Goal: Information Seeking & Learning: Learn about a topic

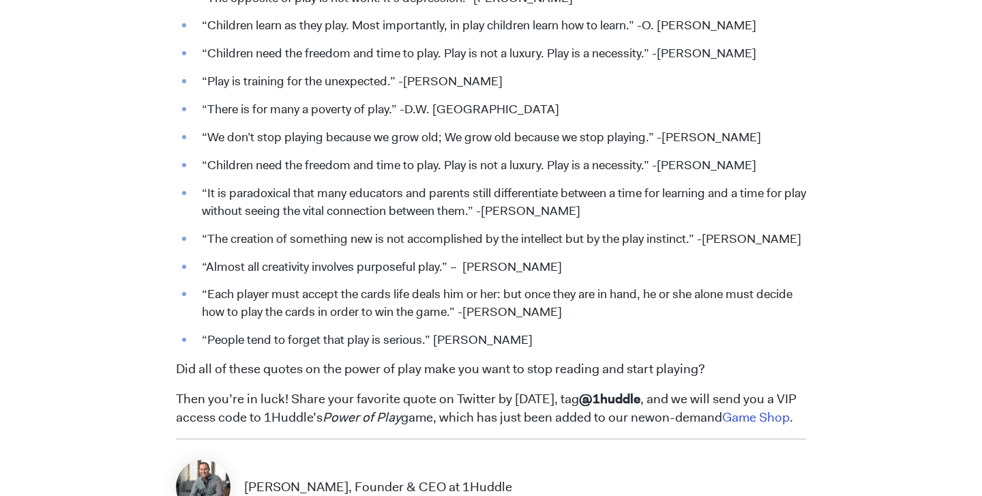
scroll to position [1824, 0]
click at [197, 137] on li "“We don’t stop playing because we grow old; We grow old because we stop playing…" at bounding box center [501, 137] width 612 height 18
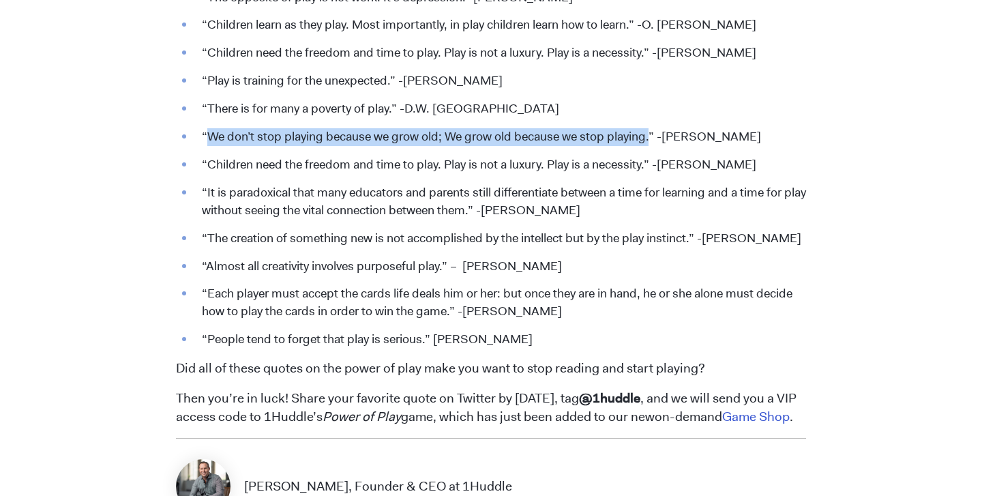
drag, startPoint x: 205, startPoint y: 138, endPoint x: 651, endPoint y: 143, distance: 445.5
click at [651, 143] on li "“We don’t stop playing because we grow old; We grow old because we stop playing…" at bounding box center [501, 137] width 612 height 18
copy li "We don’t stop playing because we grow old; We grow old because we stop playing."
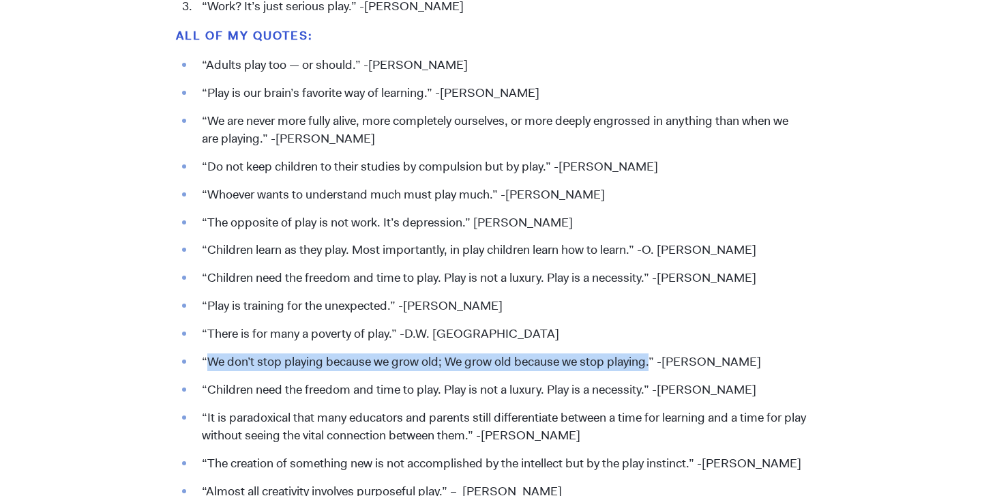
scroll to position [1602, 0]
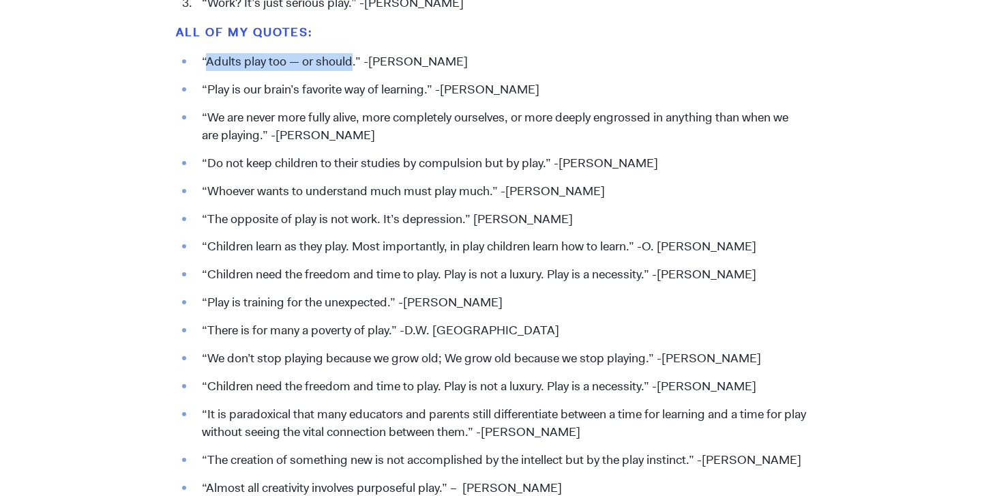
drag, startPoint x: 205, startPoint y: 61, endPoint x: 352, endPoint y: 65, distance: 146.7
click at [352, 65] on li "“Adults play too — or should.” -[PERSON_NAME]" at bounding box center [501, 62] width 612 height 18
copy li "Adults play too — or should"
drag, startPoint x: 370, startPoint y: 63, endPoint x: 499, endPoint y: 68, distance: 128.4
click at [499, 68] on li "“Adults play too — or should.” -[PERSON_NAME]" at bounding box center [501, 62] width 612 height 18
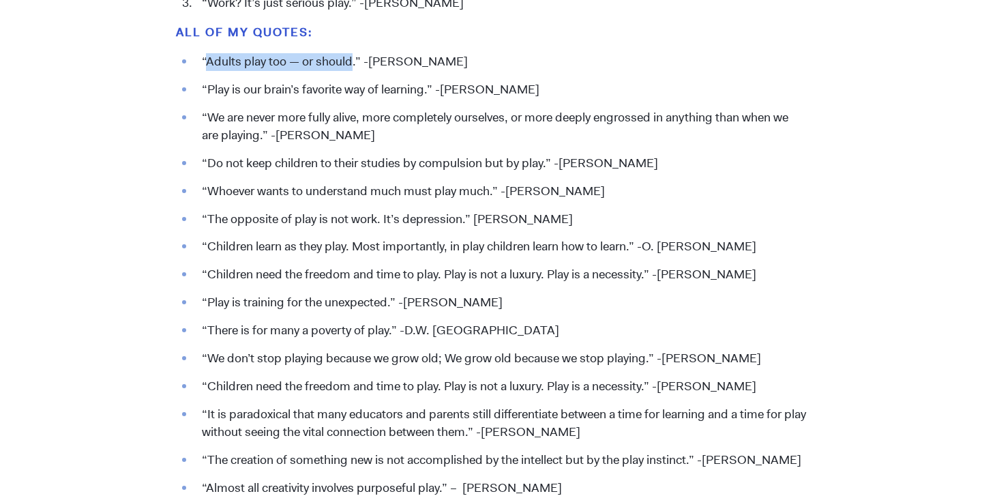
copy li "[PERSON_NAME]"
